Goal: Use online tool/utility

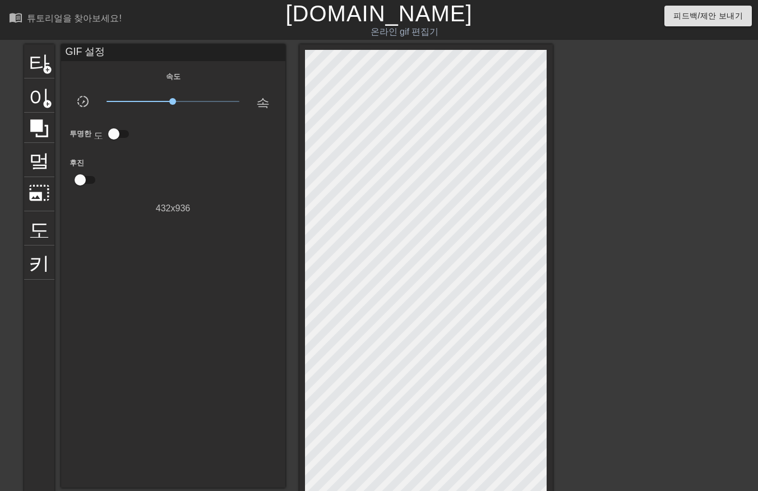
scroll to position [139, 8]
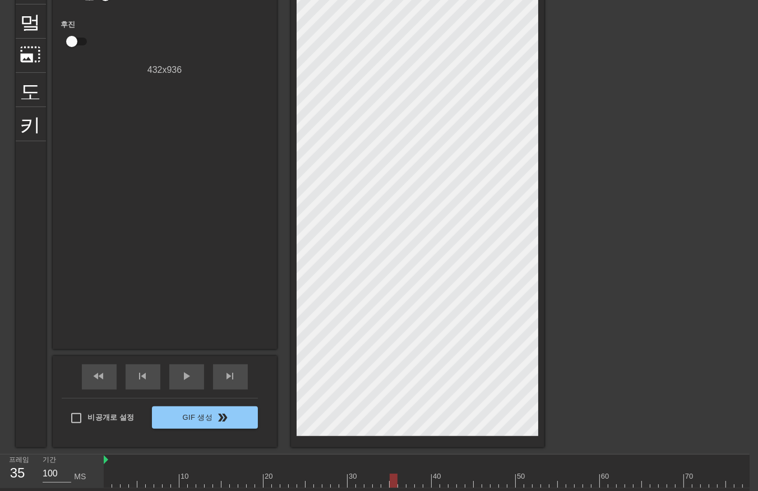
click at [395, 482] on div at bounding box center [449, 481] width 690 height 14
click at [402, 480] on div at bounding box center [449, 481] width 690 height 14
click at [363, 482] on div at bounding box center [449, 481] width 690 height 14
click at [344, 474] on div at bounding box center [449, 481] width 690 height 14
click at [312, 478] on div at bounding box center [449, 481] width 690 height 14
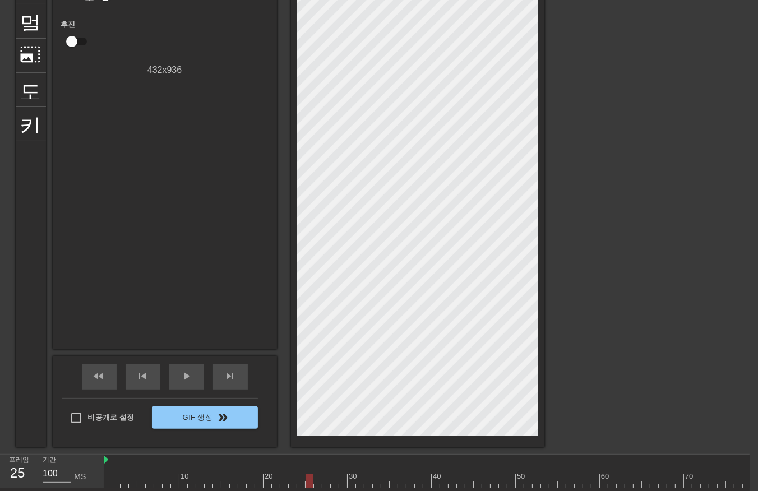
click at [294, 474] on div at bounding box center [449, 481] width 690 height 14
click at [294, 475] on div at bounding box center [293, 481] width 8 height 14
click at [105, 480] on div at bounding box center [449, 481] width 690 height 14
drag, startPoint x: 114, startPoint y: 477, endPoint x: 121, endPoint y: 477, distance: 6.7
click at [114, 477] on div at bounding box center [449, 481] width 690 height 14
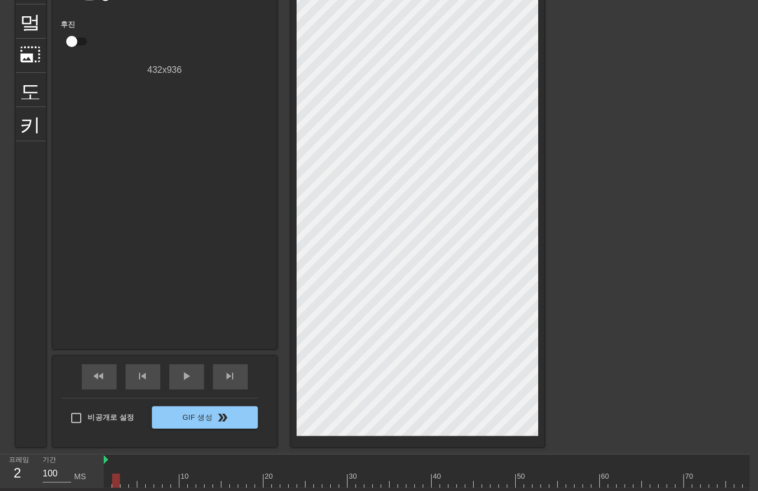
click at [127, 476] on div at bounding box center [449, 481] width 690 height 14
drag, startPoint x: 130, startPoint y: 474, endPoint x: 137, endPoint y: 474, distance: 7.3
click at [134, 474] on div at bounding box center [449, 481] width 690 height 14
drag, startPoint x: 137, startPoint y: 474, endPoint x: 146, endPoint y: 473, distance: 8.4
click at [142, 474] on div at bounding box center [141, 481] width 8 height 14
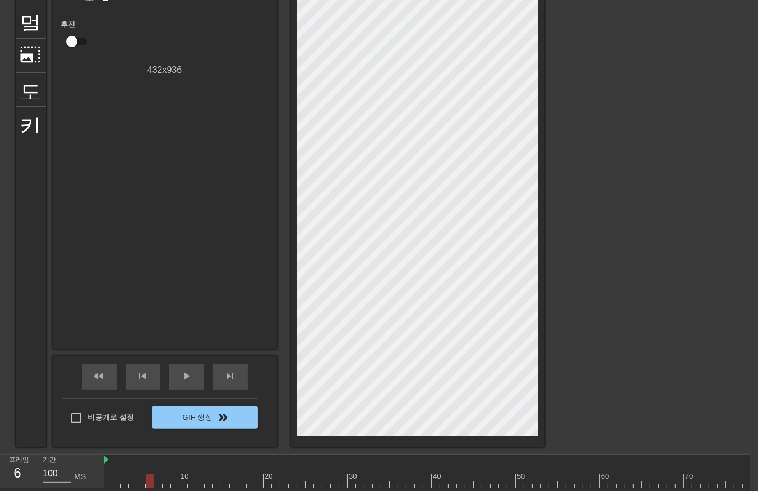
drag, startPoint x: 149, startPoint y: 475, endPoint x: 155, endPoint y: 477, distance: 6.6
click at [149, 475] on div at bounding box center [449, 481] width 690 height 14
drag, startPoint x: 155, startPoint y: 477, endPoint x: 164, endPoint y: 477, distance: 9.0
click at [162, 478] on div at bounding box center [449, 481] width 690 height 14
drag, startPoint x: 164, startPoint y: 477, endPoint x: 178, endPoint y: 478, distance: 14.1
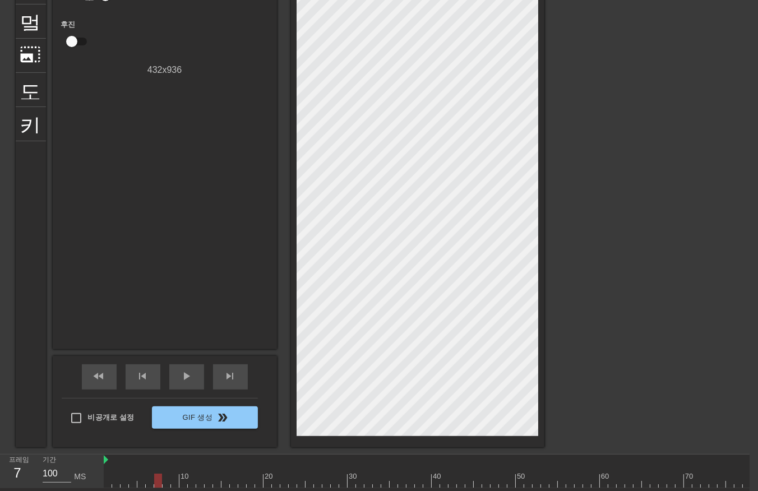
click at [177, 478] on div at bounding box center [449, 481] width 690 height 14
drag, startPoint x: 184, startPoint y: 481, endPoint x: 196, endPoint y: 484, distance: 12.7
click at [195, 485] on div at bounding box center [449, 481] width 690 height 14
click at [204, 486] on div at bounding box center [449, 481] width 690 height 14
drag, startPoint x: 208, startPoint y: 485, endPoint x: 214, endPoint y: 486, distance: 6.3
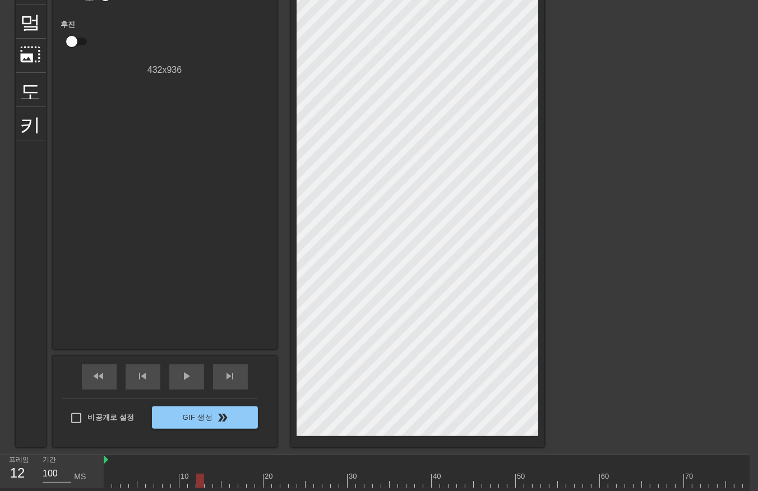
click at [214, 486] on div at bounding box center [449, 481] width 690 height 14
click at [220, 487] on div at bounding box center [217, 481] width 8 height 14
drag, startPoint x: 221, startPoint y: 485, endPoint x: 229, endPoint y: 486, distance: 7.9
click at [226, 486] on div at bounding box center [449, 481] width 690 height 14
drag, startPoint x: 229, startPoint y: 486, endPoint x: 238, endPoint y: 486, distance: 9.6
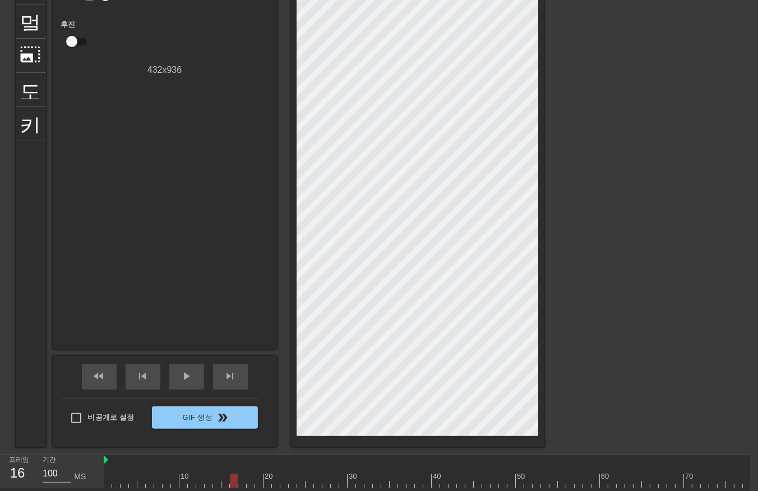
click at [237, 488] on div "10 20 30 40 50 60 70 80" at bounding box center [449, 472] width 690 height 34
click at [247, 491] on html "menu_book 튜토리얼을 찾아보세요! [DOMAIN_NAME] 온라인 gif 편집기 피드백/제안 보내기 타이틀 add_circle 이미지 …" at bounding box center [371, 213] width 758 height 705
click at [108, 477] on div at bounding box center [449, 481] width 690 height 14
click at [117, 484] on div at bounding box center [449, 481] width 690 height 14
click at [122, 480] on div at bounding box center [449, 481] width 690 height 14
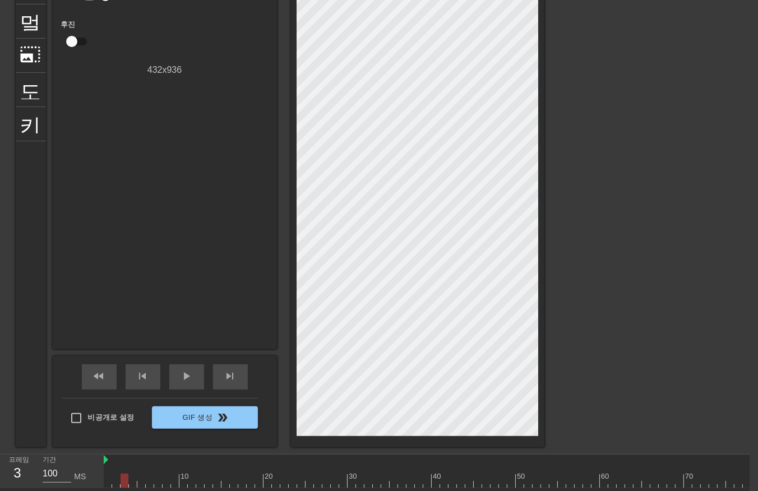
click at [131, 479] on div at bounding box center [449, 481] width 690 height 14
click at [147, 478] on div at bounding box center [449, 481] width 690 height 14
click at [216, 463] on div at bounding box center [449, 460] width 690 height 11
drag, startPoint x: 222, startPoint y: 463, endPoint x: 225, endPoint y: 473, distance: 10.5
click at [225, 473] on div "10 20 30 40 50 60 70 80" at bounding box center [449, 471] width 690 height 33
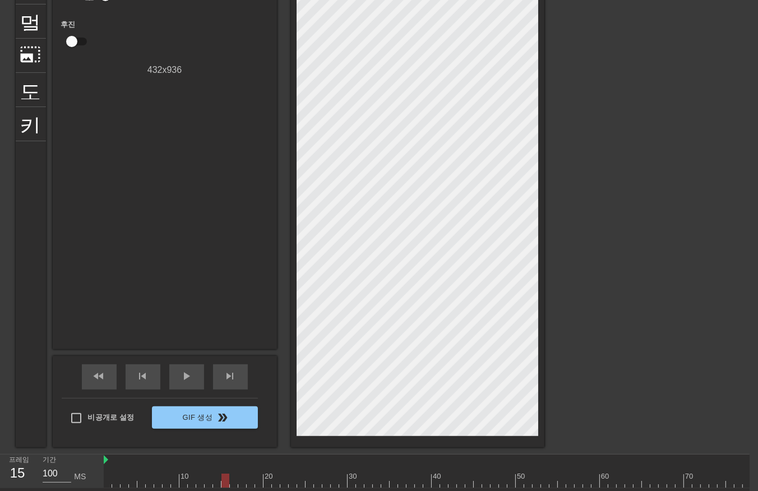
drag, startPoint x: 227, startPoint y: 478, endPoint x: 237, endPoint y: 483, distance: 11.6
click at [229, 483] on div at bounding box center [226, 481] width 8 height 14
drag, startPoint x: 239, startPoint y: 483, endPoint x: 257, endPoint y: 483, distance: 18.0
click at [254, 484] on div at bounding box center [449, 481] width 690 height 14
click at [260, 484] on div at bounding box center [449, 481] width 690 height 14
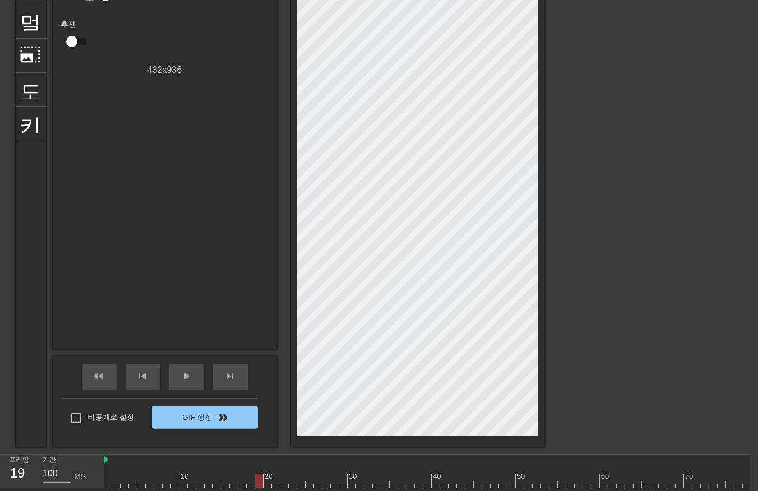
click at [266, 483] on div at bounding box center [449, 481] width 690 height 14
click at [273, 483] on div at bounding box center [449, 481] width 690 height 14
drag, startPoint x: 278, startPoint y: 482, endPoint x: 286, endPoint y: 480, distance: 8.2
click at [286, 480] on div at bounding box center [449, 481] width 690 height 14
drag, startPoint x: 294, startPoint y: 481, endPoint x: 305, endPoint y: 481, distance: 10.7
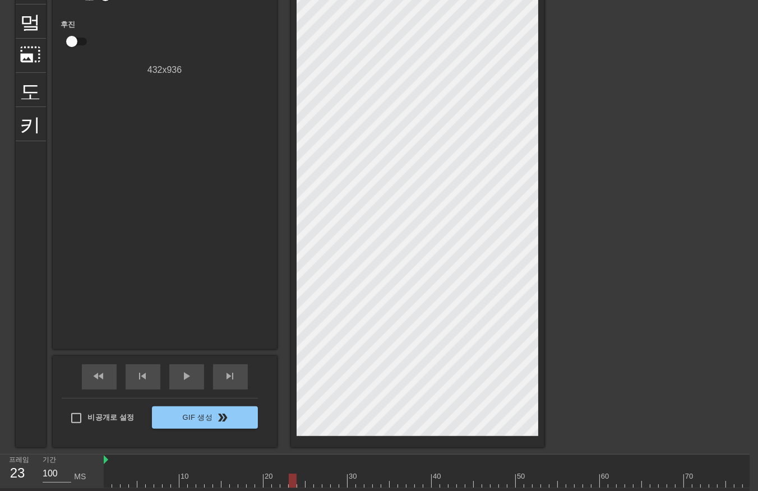
click at [299, 480] on div at bounding box center [449, 481] width 690 height 14
drag, startPoint x: 305, startPoint y: 481, endPoint x: 311, endPoint y: 482, distance: 6.4
click at [311, 482] on div at bounding box center [310, 481] width 8 height 14
click at [320, 485] on div at bounding box center [449, 481] width 690 height 14
click at [329, 484] on div at bounding box center [449, 481] width 690 height 14
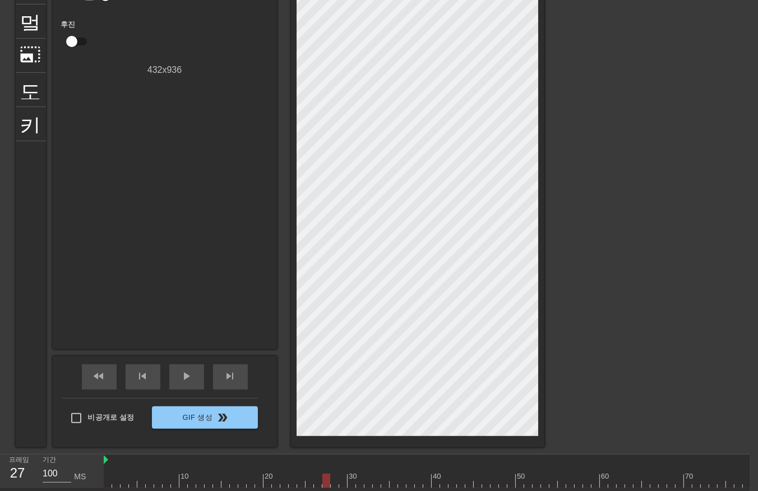
click at [332, 483] on div at bounding box center [449, 481] width 690 height 14
drag, startPoint x: 338, startPoint y: 479, endPoint x: 347, endPoint y: 480, distance: 9.0
click at [345, 481] on div at bounding box center [343, 481] width 8 height 14
drag, startPoint x: 347, startPoint y: 480, endPoint x: 357, endPoint y: 478, distance: 10.9
click at [354, 480] on div at bounding box center [449, 481] width 690 height 14
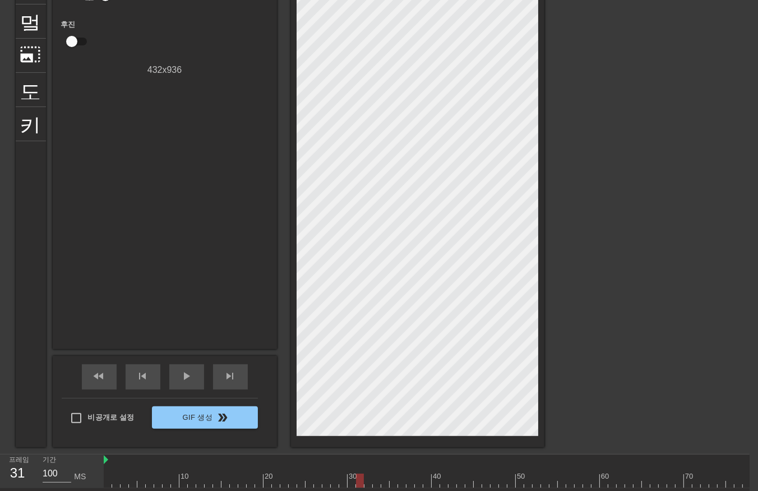
drag, startPoint x: 358, startPoint y: 478, endPoint x: 366, endPoint y: 477, distance: 7.9
click at [362, 480] on div at bounding box center [449, 481] width 690 height 14
drag, startPoint x: 369, startPoint y: 479, endPoint x: 374, endPoint y: 475, distance: 7.2
click at [371, 478] on div at bounding box center [449, 481] width 690 height 14
click at [376, 480] on div at bounding box center [449, 481] width 690 height 14
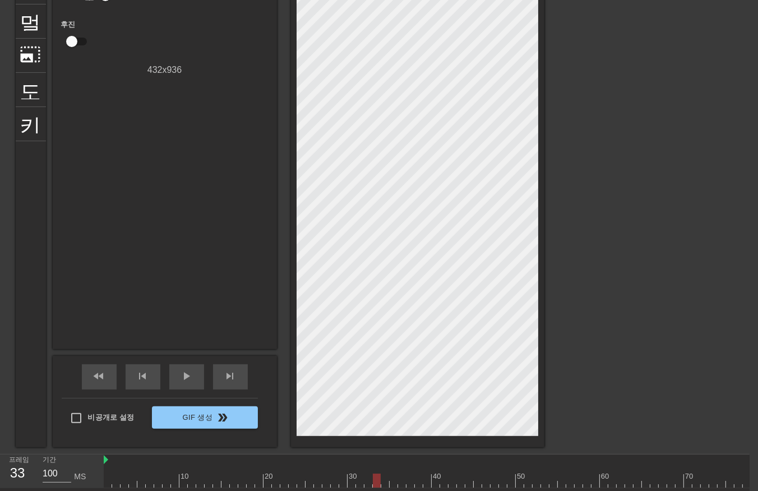
drag, startPoint x: 385, startPoint y: 479, endPoint x: 401, endPoint y: 475, distance: 16.7
click at [393, 477] on div at bounding box center [449, 481] width 690 height 14
drag, startPoint x: 410, startPoint y: 472, endPoint x: 421, endPoint y: 472, distance: 10.7
click at [412, 474] on div "10 20 30 40 50 60 70 80" at bounding box center [449, 471] width 690 height 33
drag, startPoint x: 434, startPoint y: 475, endPoint x: 454, endPoint y: 476, distance: 20.2
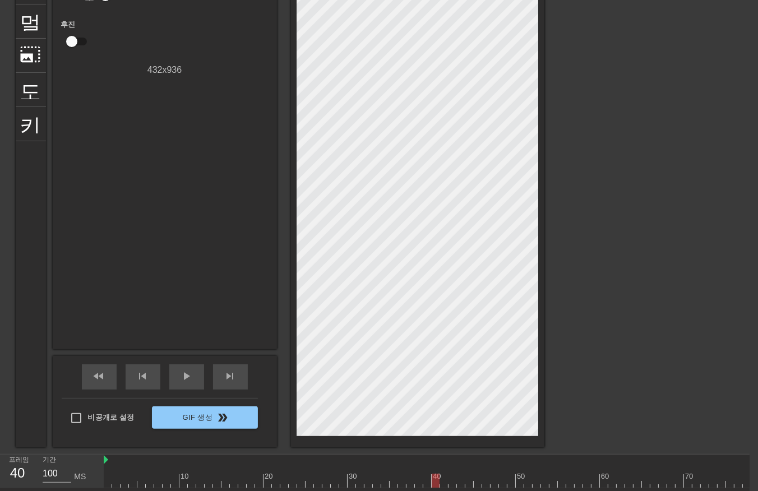
click at [443, 476] on div at bounding box center [449, 481] width 690 height 14
drag, startPoint x: 454, startPoint y: 476, endPoint x: 150, endPoint y: 500, distance: 305.0
click at [149, 491] on html "menu_book 튜토리얼을 찾아보세요! [DOMAIN_NAME] 온라인 gif 편집기 피드백/제안 보내기 타이틀 add_circle 이미지 …" at bounding box center [371, 213] width 758 height 705
drag, startPoint x: 150, startPoint y: 484, endPoint x: 117, endPoint y: 496, distance: 35.3
click at [108, 491] on html "menu_book 튜토리얼을 찾아보세요! [DOMAIN_NAME] 온라인 gif 편집기 피드백/제안 보내기 타이틀 add_circle 이미지 …" at bounding box center [371, 213] width 758 height 705
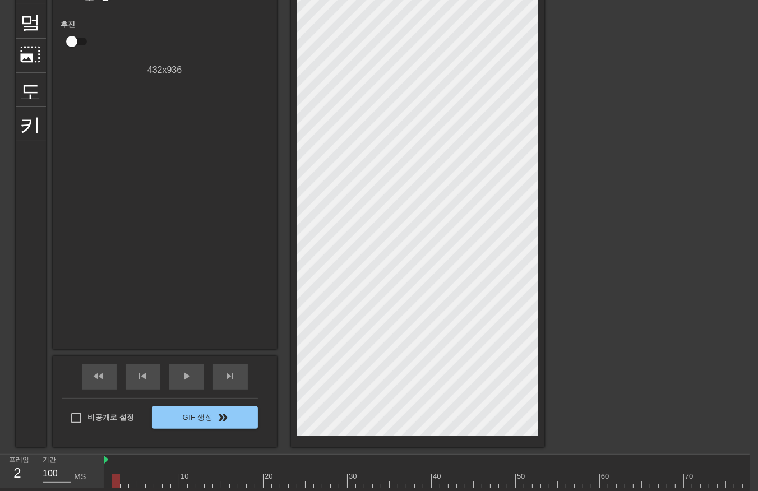
click at [112, 480] on div at bounding box center [449, 481] width 690 height 14
click at [121, 478] on div at bounding box center [449, 481] width 690 height 14
drag, startPoint x: 131, startPoint y: 481, endPoint x: 138, endPoint y: 481, distance: 6.8
click at [132, 481] on div at bounding box center [449, 481] width 690 height 14
click at [139, 481] on div at bounding box center [449, 481] width 690 height 14
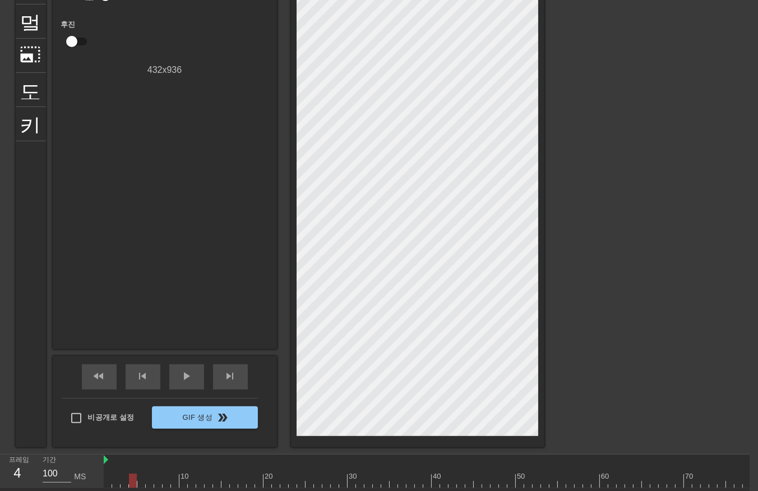
click at [131, 482] on div at bounding box center [449, 481] width 690 height 14
click at [142, 480] on div at bounding box center [449, 481] width 690 height 14
drag, startPoint x: 141, startPoint y: 485, endPoint x: 146, endPoint y: 499, distance: 15.4
click at [148, 491] on html "menu_book 튜토리얼을 찾아보세요! [DOMAIN_NAME] 온라인 gif 편집기 피드백/제안 보내기 타이틀 add_circle 이미지 …" at bounding box center [371, 213] width 758 height 705
click at [139, 480] on div at bounding box center [449, 481] width 690 height 14
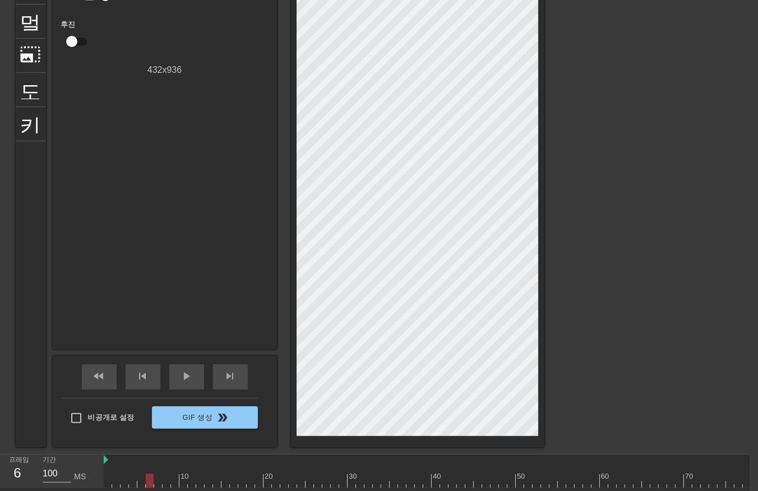
drag, startPoint x: 146, startPoint y: 478, endPoint x: 154, endPoint y: 484, distance: 9.7
click at [149, 480] on div at bounding box center [449, 481] width 690 height 14
drag, startPoint x: 155, startPoint y: 478, endPoint x: 163, endPoint y: 485, distance: 10.3
click at [155, 480] on div at bounding box center [449, 481] width 690 height 14
drag, startPoint x: 163, startPoint y: 480, endPoint x: 171, endPoint y: 481, distance: 7.5
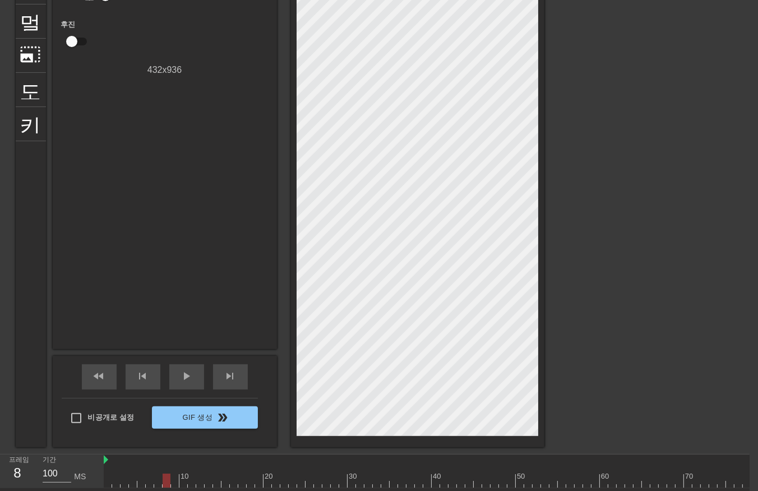
click at [163, 480] on div at bounding box center [449, 481] width 690 height 14
drag, startPoint x: 172, startPoint y: 479, endPoint x: 182, endPoint y: 478, distance: 9.6
click at [174, 479] on div at bounding box center [449, 481] width 690 height 14
click at [183, 478] on div at bounding box center [449, 481] width 690 height 14
click at [192, 480] on div at bounding box center [449, 481] width 690 height 14
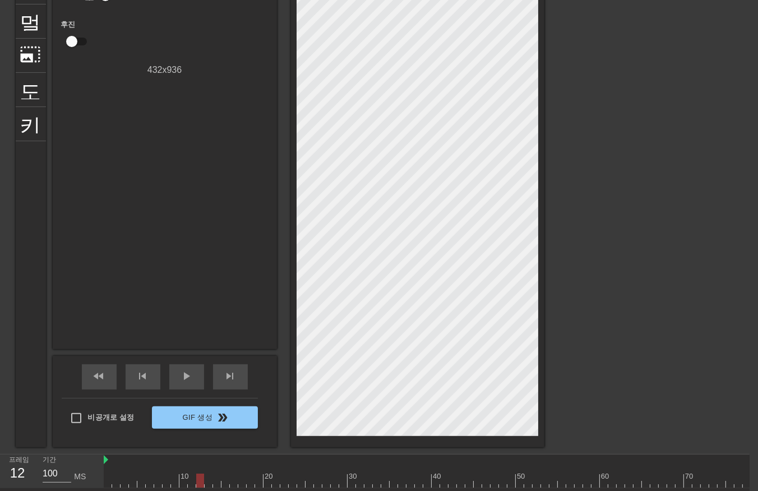
click at [198, 479] on div at bounding box center [449, 481] width 690 height 14
click at [206, 477] on div at bounding box center [449, 481] width 690 height 14
drag, startPoint x: 215, startPoint y: 478, endPoint x: 221, endPoint y: 480, distance: 6.4
click at [216, 478] on div at bounding box center [449, 481] width 690 height 14
click at [222, 481] on div at bounding box center [449, 481] width 690 height 14
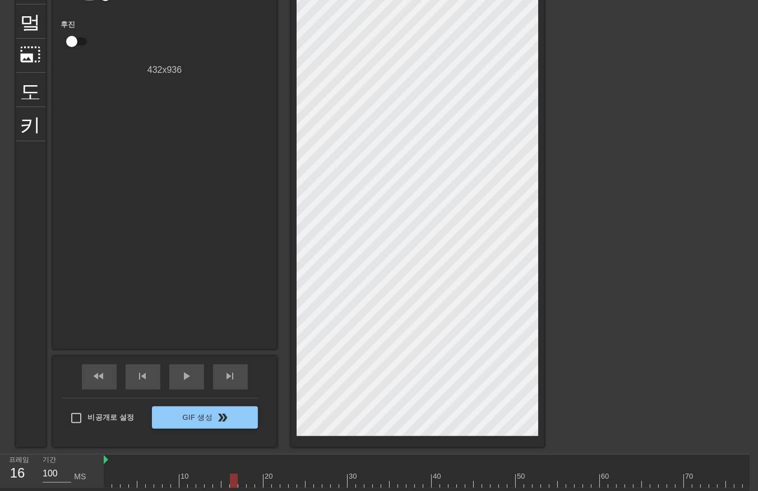
click at [231, 481] on div at bounding box center [449, 481] width 690 height 14
click at [240, 480] on div at bounding box center [449, 481] width 690 height 14
drag, startPoint x: 250, startPoint y: 480, endPoint x: 255, endPoint y: 481, distance: 5.7
click at [250, 480] on div at bounding box center [449, 481] width 690 height 14
click at [257, 481] on div at bounding box center [449, 481] width 690 height 14
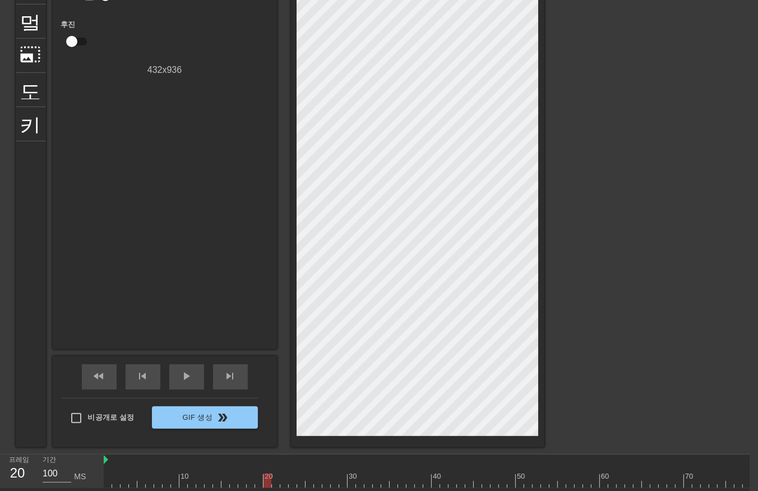
drag, startPoint x: 265, startPoint y: 480, endPoint x: 272, endPoint y: 488, distance: 10.7
click at [267, 484] on div at bounding box center [449, 481] width 690 height 14
drag, startPoint x: 273, startPoint y: 481, endPoint x: 280, endPoint y: 486, distance: 9.2
click at [277, 488] on div "10 20 30 40 50 60 70 80" at bounding box center [449, 472] width 690 height 34
drag, startPoint x: 282, startPoint y: 480, endPoint x: 287, endPoint y: 483, distance: 5.8
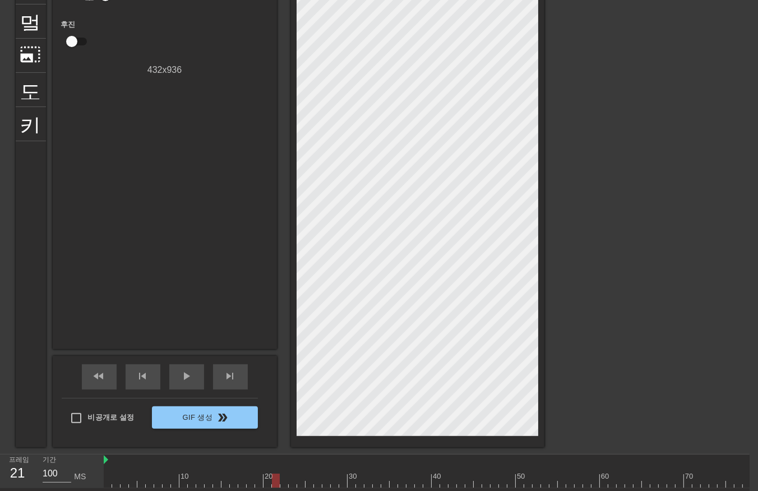
click at [283, 481] on div at bounding box center [449, 481] width 690 height 14
click at [290, 479] on div at bounding box center [449, 481] width 690 height 14
click at [300, 480] on div at bounding box center [449, 481] width 690 height 14
click at [307, 484] on div at bounding box center [449, 481] width 690 height 14
click at [316, 482] on div at bounding box center [449, 481] width 690 height 14
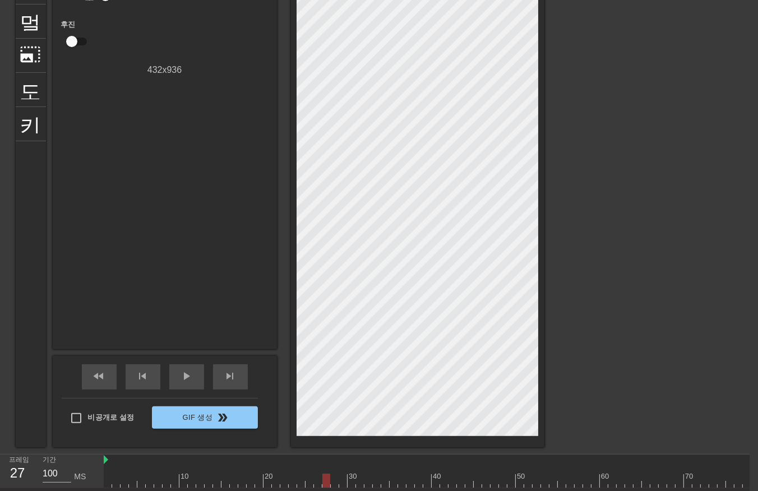
drag, startPoint x: 323, startPoint y: 479, endPoint x: 322, endPoint y: 485, distance: 5.7
click at [322, 481] on div at bounding box center [449, 481] width 690 height 14
drag, startPoint x: 334, startPoint y: 479, endPoint x: 339, endPoint y: 487, distance: 9.3
click at [334, 484] on div at bounding box center [449, 481] width 690 height 14
click at [342, 480] on div at bounding box center [449, 481] width 690 height 14
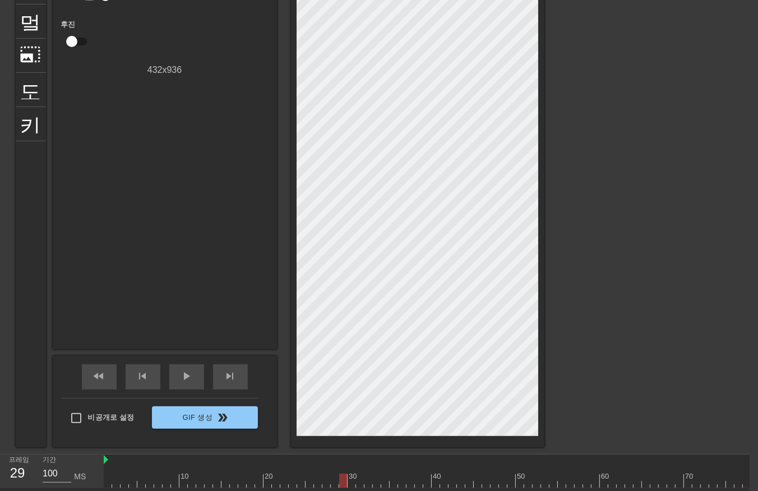
click at [350, 485] on div at bounding box center [449, 481] width 690 height 14
click at [357, 481] on div at bounding box center [449, 481] width 690 height 14
drag, startPoint x: 368, startPoint y: 479, endPoint x: 371, endPoint y: 485, distance: 6.8
click at [367, 481] on div at bounding box center [449, 481] width 690 height 14
click at [374, 482] on div at bounding box center [449, 481] width 690 height 14
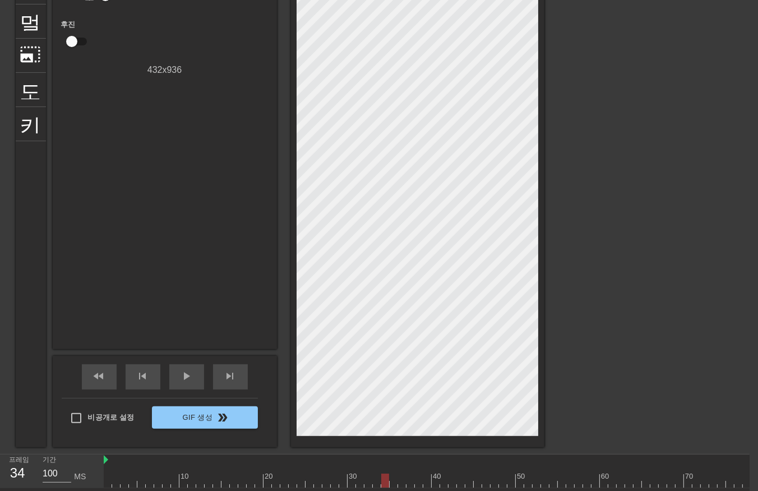
click at [383, 480] on div at bounding box center [449, 481] width 690 height 14
click at [394, 481] on div at bounding box center [449, 481] width 690 height 14
drag, startPoint x: 399, startPoint y: 479, endPoint x: 407, endPoint y: 484, distance: 9.3
click at [402, 484] on div at bounding box center [449, 481] width 690 height 14
drag, startPoint x: 408, startPoint y: 478, endPoint x: 415, endPoint y: 480, distance: 6.9
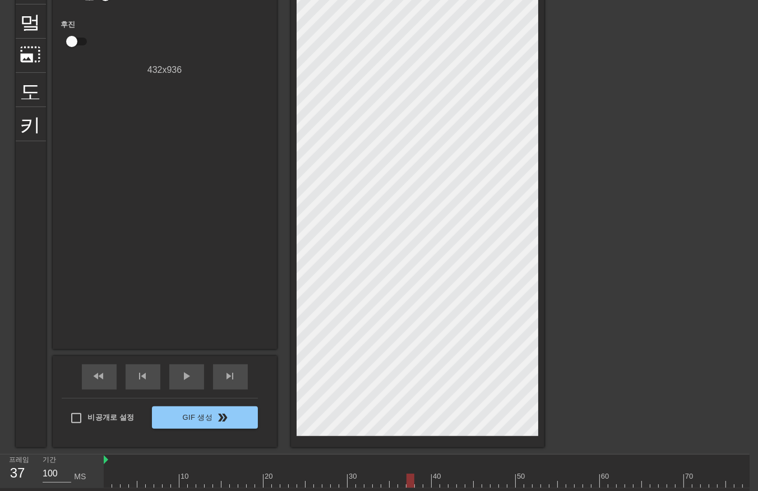
click at [410, 478] on div at bounding box center [449, 481] width 690 height 14
click at [416, 479] on div at bounding box center [449, 481] width 690 height 14
click at [423, 480] on div at bounding box center [449, 481] width 690 height 14
drag, startPoint x: 436, startPoint y: 479, endPoint x: 449, endPoint y: 484, distance: 13.7
click at [439, 481] on div at bounding box center [449, 481] width 690 height 14
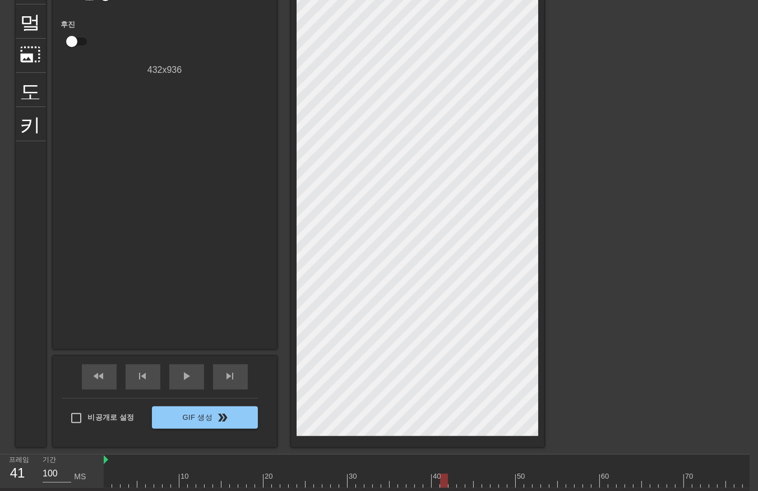
drag, startPoint x: 445, startPoint y: 478, endPoint x: 452, endPoint y: 480, distance: 7.1
click at [445, 481] on div at bounding box center [449, 481] width 690 height 14
click at [452, 483] on div at bounding box center [449, 481] width 690 height 14
click at [456, 478] on div at bounding box center [453, 481] width 8 height 14
click at [461, 480] on div at bounding box center [449, 481] width 690 height 14
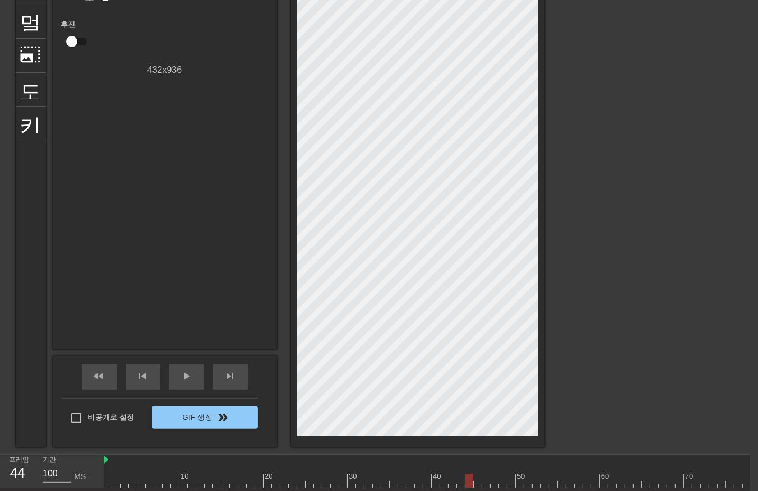
click at [468, 477] on div at bounding box center [449, 481] width 690 height 14
click at [478, 480] on div at bounding box center [449, 481] width 690 height 14
drag, startPoint x: 484, startPoint y: 480, endPoint x: 489, endPoint y: 485, distance: 6.3
click at [485, 481] on div at bounding box center [449, 481] width 690 height 14
click at [494, 480] on div at bounding box center [449, 481] width 690 height 14
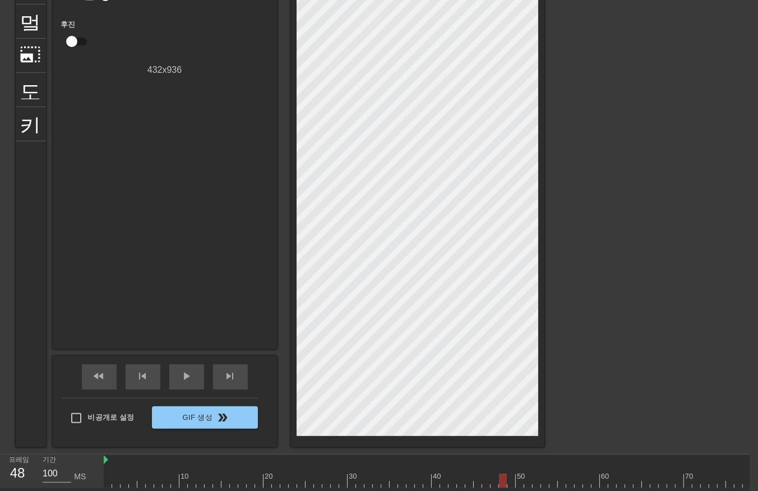
drag, startPoint x: 503, startPoint y: 478, endPoint x: 509, endPoint y: 481, distance: 6.8
click at [503, 479] on div at bounding box center [449, 481] width 690 height 14
click at [510, 476] on div at bounding box center [449, 481] width 690 height 14
click at [522, 481] on div at bounding box center [449, 481] width 690 height 14
click at [526, 477] on div at bounding box center [449, 481] width 690 height 14
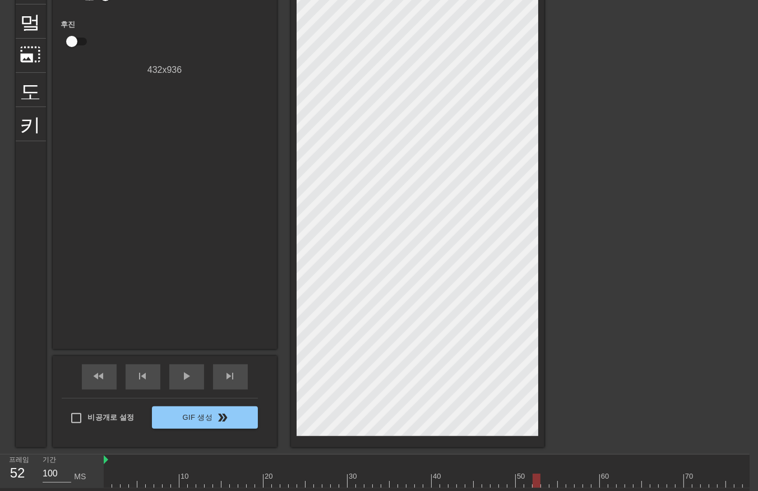
click at [535, 483] on div at bounding box center [449, 481] width 690 height 14
click at [542, 481] on div at bounding box center [449, 481] width 690 height 14
click at [551, 481] on div at bounding box center [449, 481] width 690 height 14
click at [560, 483] on div at bounding box center [449, 481] width 690 height 14
click at [568, 481] on div at bounding box center [449, 481] width 690 height 14
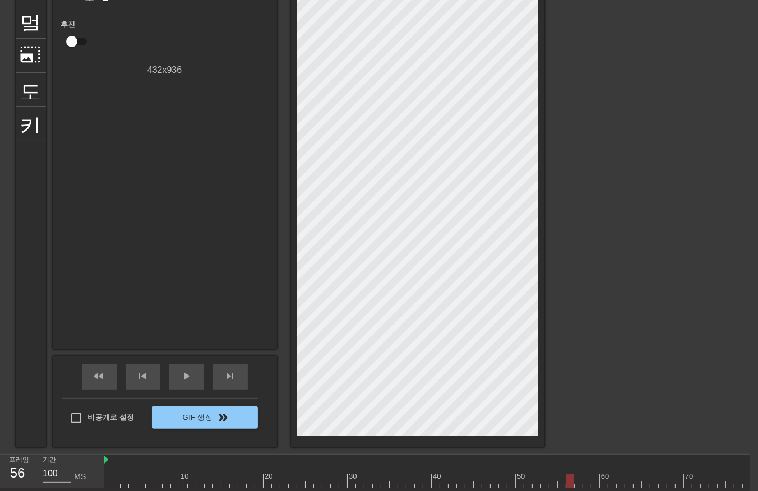
drag, startPoint x: 580, startPoint y: 478, endPoint x: 579, endPoint y: 487, distance: 9.0
click at [579, 484] on div at bounding box center [449, 481] width 690 height 14
drag, startPoint x: 584, startPoint y: 477, endPoint x: 590, endPoint y: 484, distance: 8.3
click at [587, 482] on div at bounding box center [449, 481] width 690 height 14
click at [593, 481] on div at bounding box center [449, 481] width 690 height 14
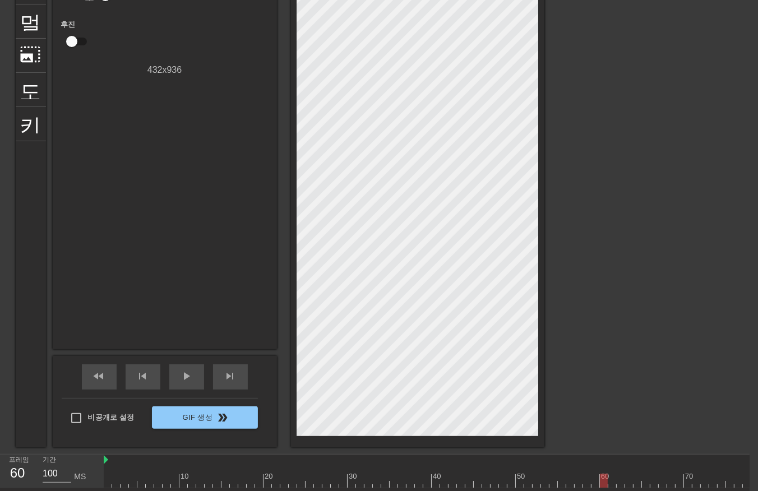
click at [602, 479] on div at bounding box center [449, 481] width 690 height 14
click at [613, 477] on div at bounding box center [449, 481] width 690 height 14
drag, startPoint x: 620, startPoint y: 480, endPoint x: 627, endPoint y: 479, distance: 6.8
click at [622, 480] on div at bounding box center [449, 481] width 690 height 14
click at [632, 477] on div at bounding box center [449, 481] width 690 height 14
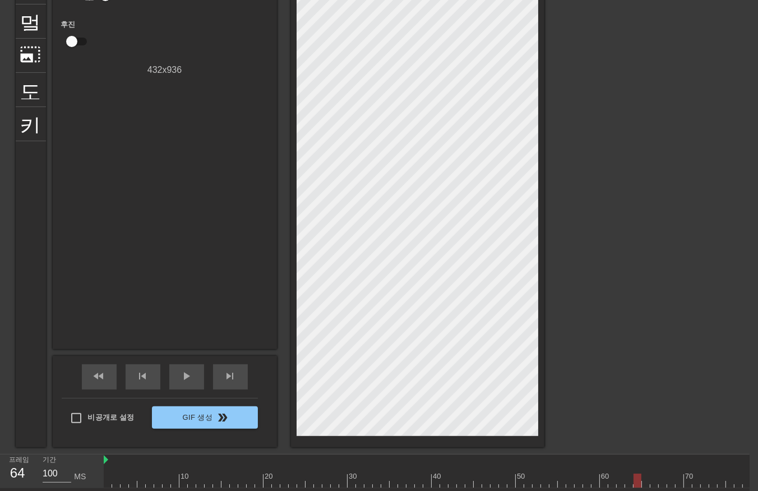
drag, startPoint x: 637, startPoint y: 475, endPoint x: 641, endPoint y: 480, distance: 6.8
click at [638, 481] on div at bounding box center [449, 481] width 690 height 14
drag, startPoint x: 644, startPoint y: 476, endPoint x: 651, endPoint y: 483, distance: 9.9
click at [645, 480] on div at bounding box center [449, 481] width 690 height 14
drag, startPoint x: 651, startPoint y: 481, endPoint x: 657, endPoint y: 481, distance: 5.6
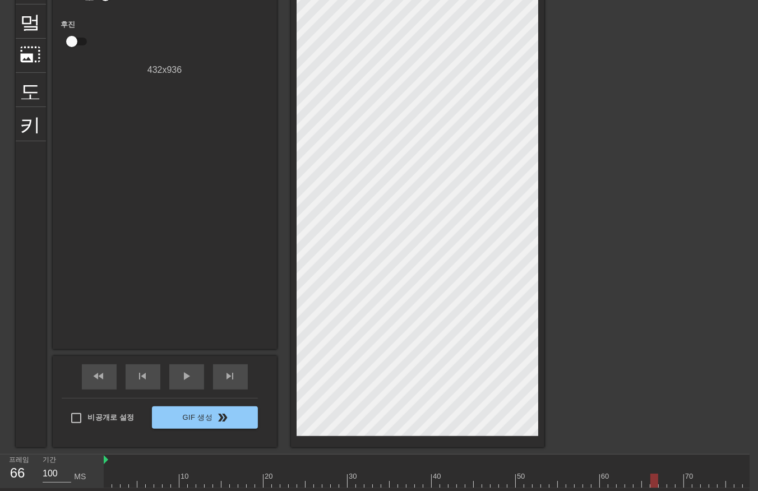
click at [653, 483] on div at bounding box center [449, 481] width 690 height 14
drag, startPoint x: 661, startPoint y: 476, endPoint x: 668, endPoint y: 475, distance: 7.3
click at [662, 476] on div at bounding box center [449, 481] width 690 height 14
drag, startPoint x: 668, startPoint y: 475, endPoint x: 670, endPoint y: 481, distance: 7.1
click at [670, 481] on div at bounding box center [449, 481] width 690 height 14
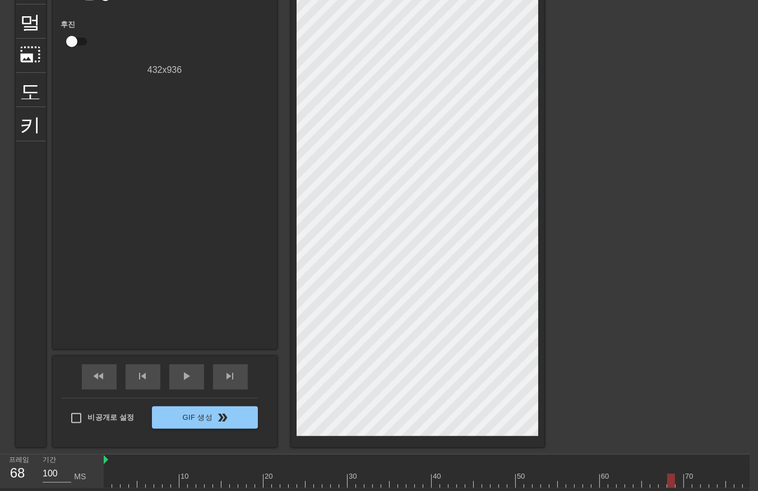
click at [683, 478] on div at bounding box center [449, 481] width 690 height 14
click at [687, 472] on font "70" at bounding box center [689, 476] width 8 height 8
drag, startPoint x: 693, startPoint y: 479, endPoint x: 694, endPoint y: 490, distance: 10.7
click at [693, 480] on div at bounding box center [449, 481] width 690 height 14
